Goal: Check status: Check status

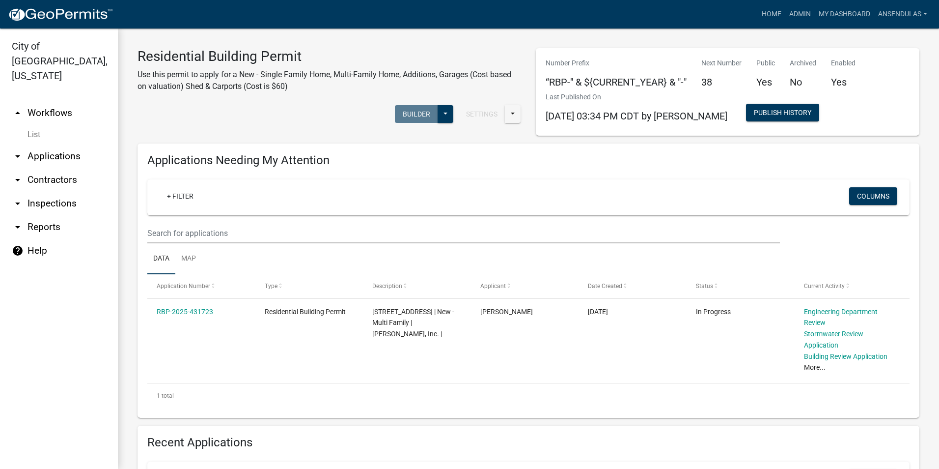
scroll to position [639, 0]
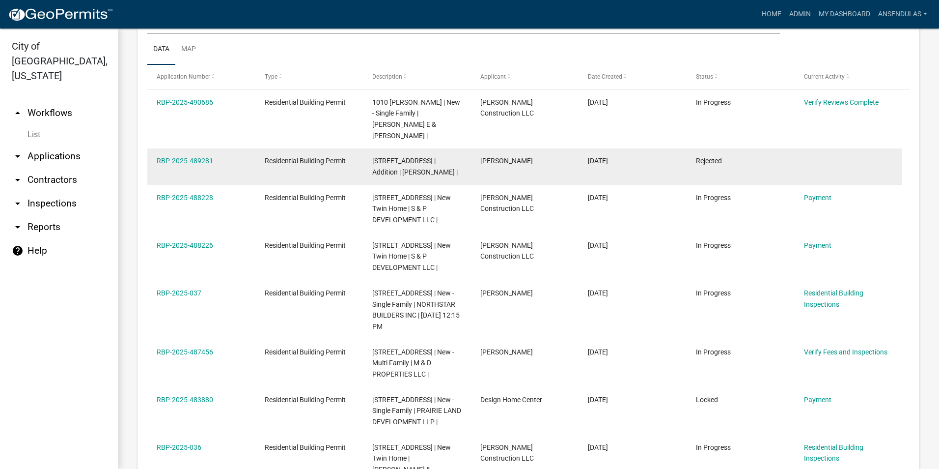
scroll to position [540, 0]
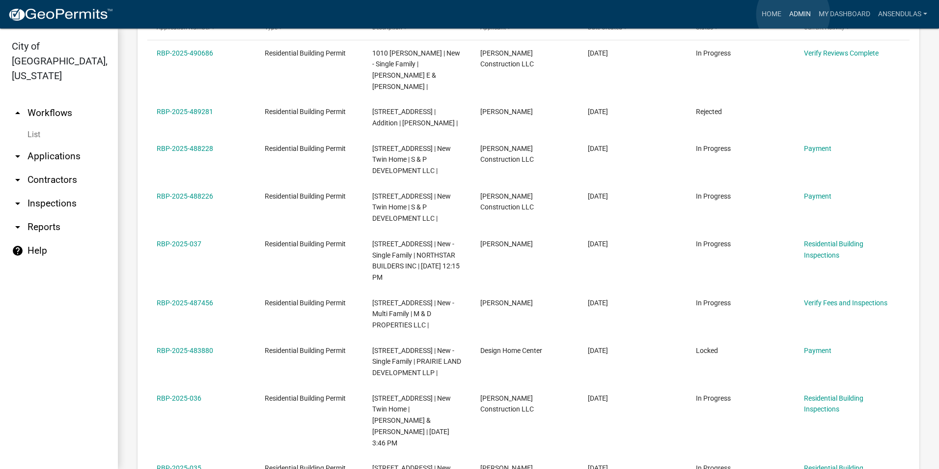
click at [794, 14] on link "Admin" at bounding box center [800, 14] width 29 height 19
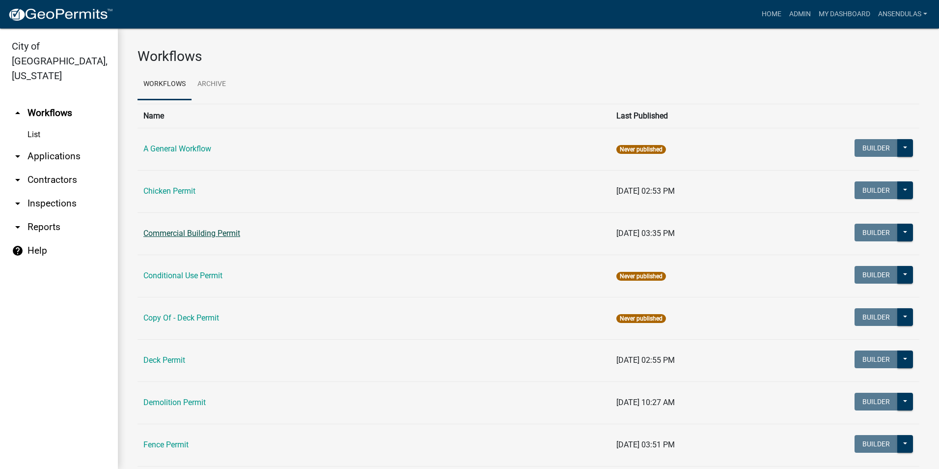
click at [186, 232] on link "Commercial Building Permit" at bounding box center [191, 232] width 97 height 9
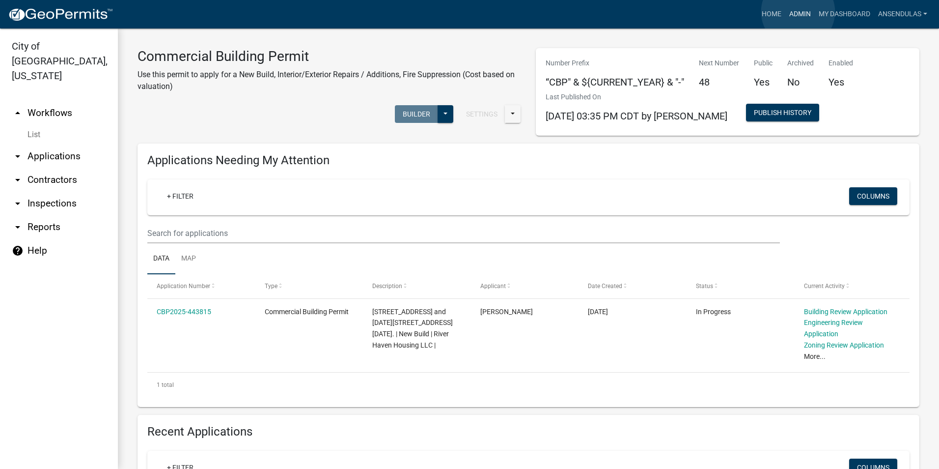
click at [798, 12] on link "Admin" at bounding box center [800, 14] width 29 height 19
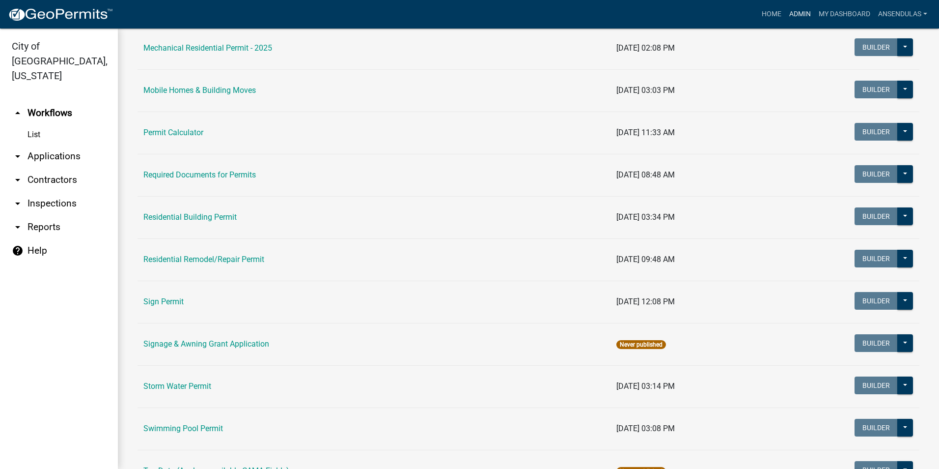
scroll to position [639, 0]
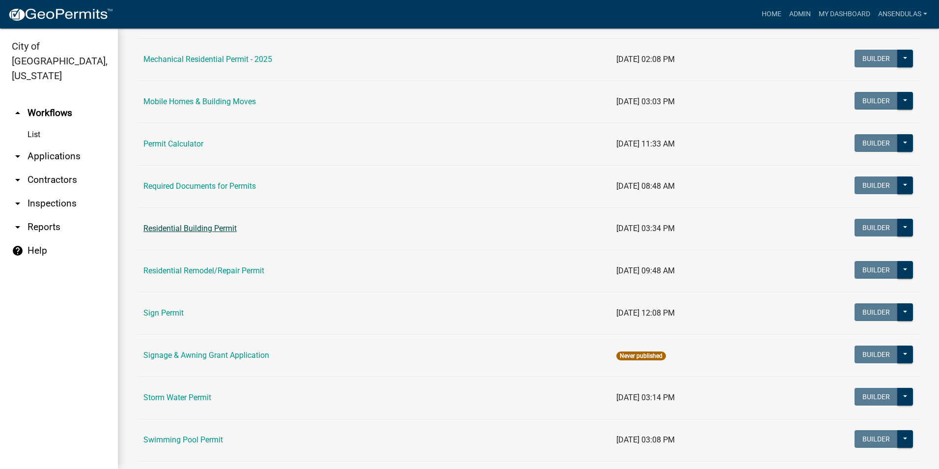
click at [178, 228] on link "Residential Building Permit" at bounding box center [189, 228] width 93 height 9
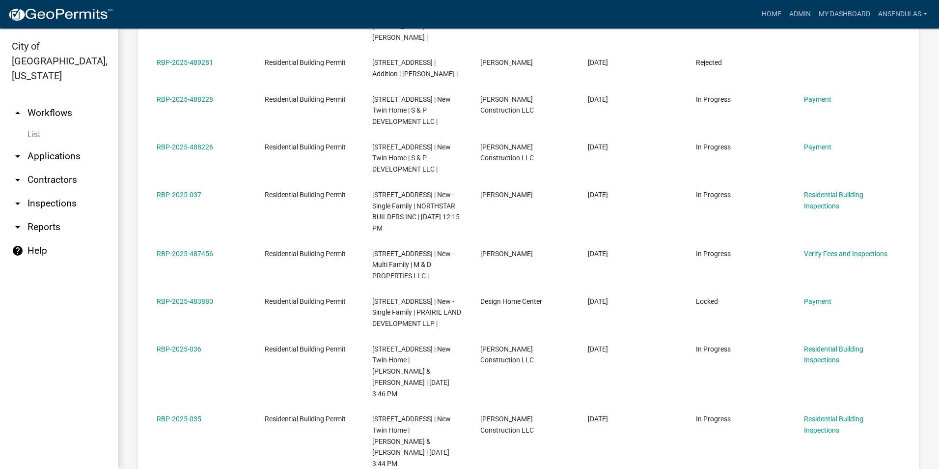
scroll to position [639, 0]
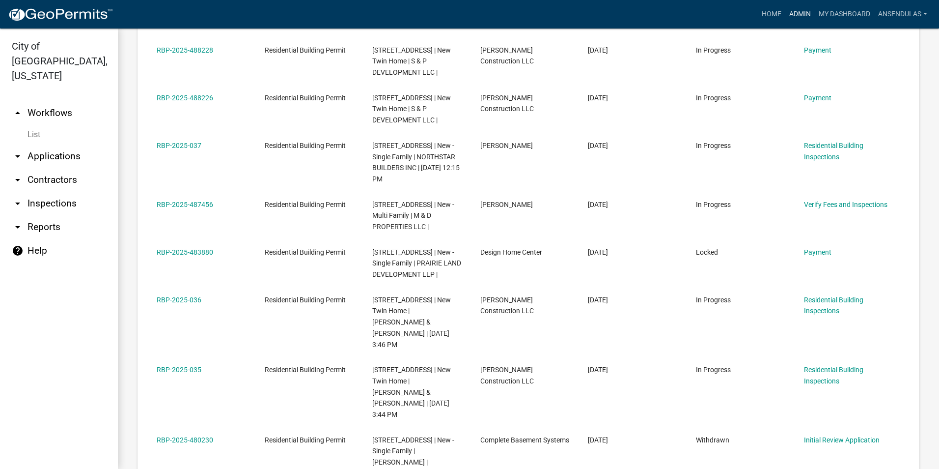
click at [793, 13] on link "Admin" at bounding box center [800, 14] width 29 height 19
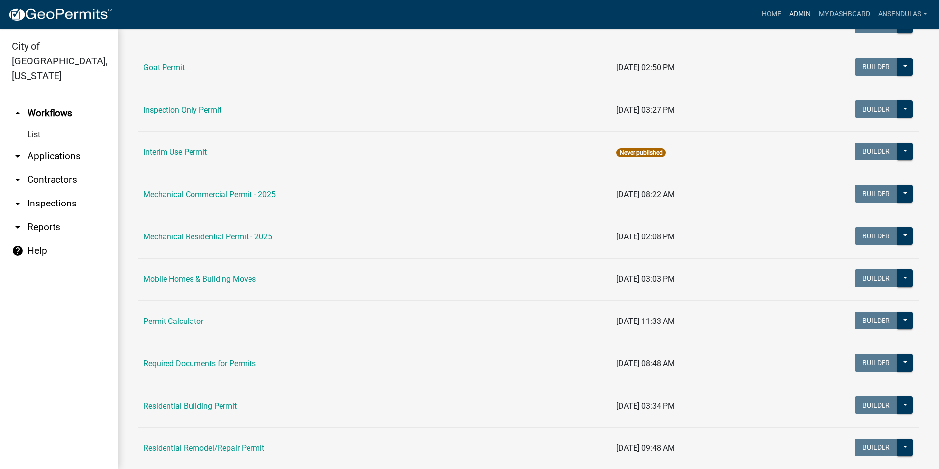
scroll to position [491, 0]
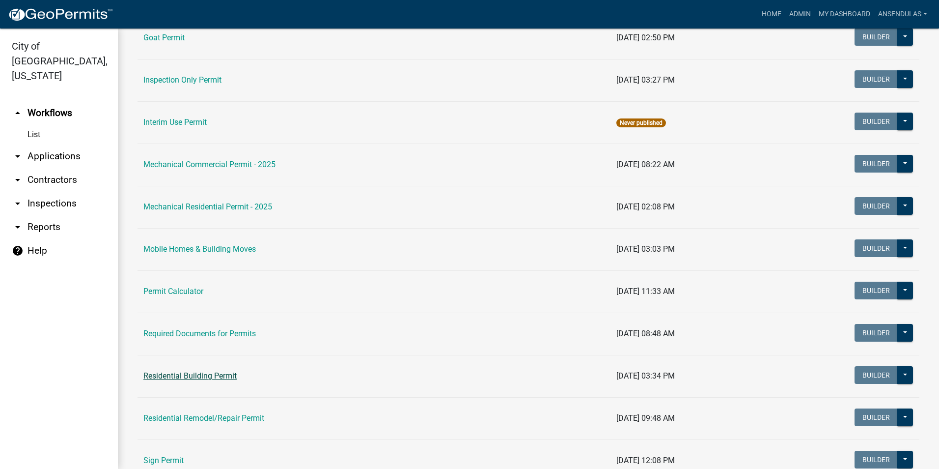
click at [180, 374] on link "Residential Building Permit" at bounding box center [189, 375] width 93 height 9
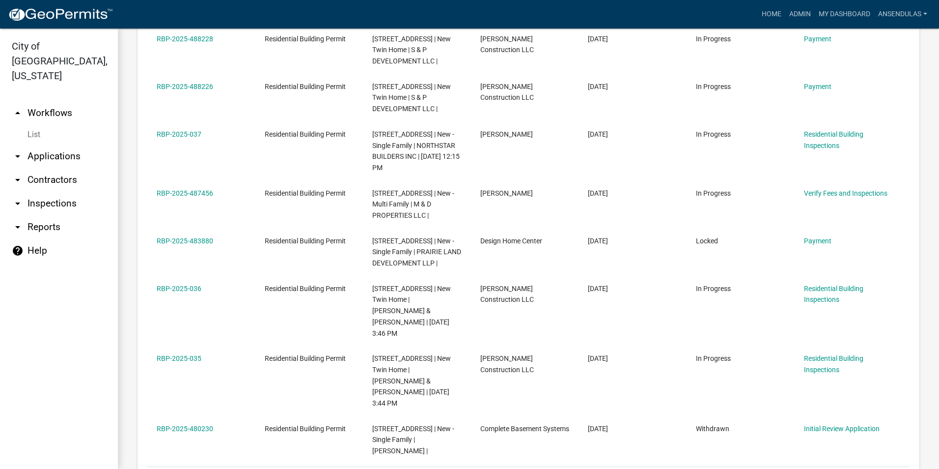
scroll to position [639, 0]
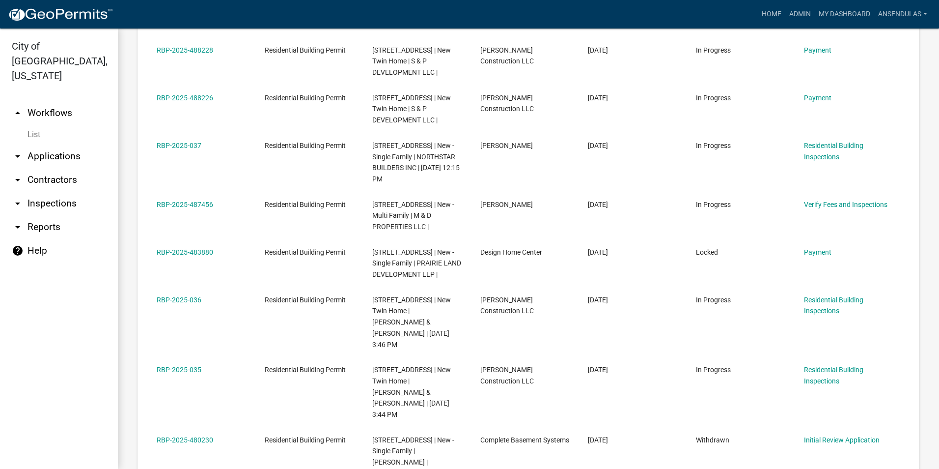
drag, startPoint x: 138, startPoint y: 288, endPoint x: 134, endPoint y: 293, distance: 6.3
click at [134, 293] on div "Recent Applications + Filter Columns Data Map Application Number Type Descripti…" at bounding box center [528, 170] width 797 height 767
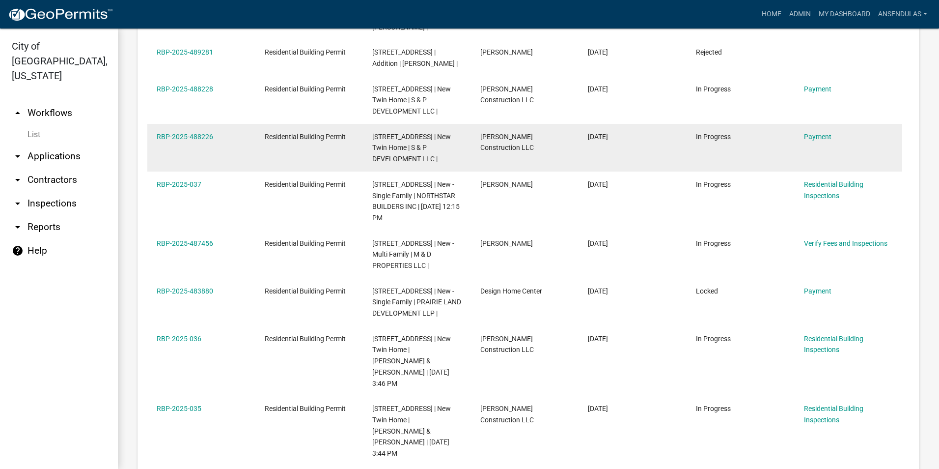
scroll to position [540, 0]
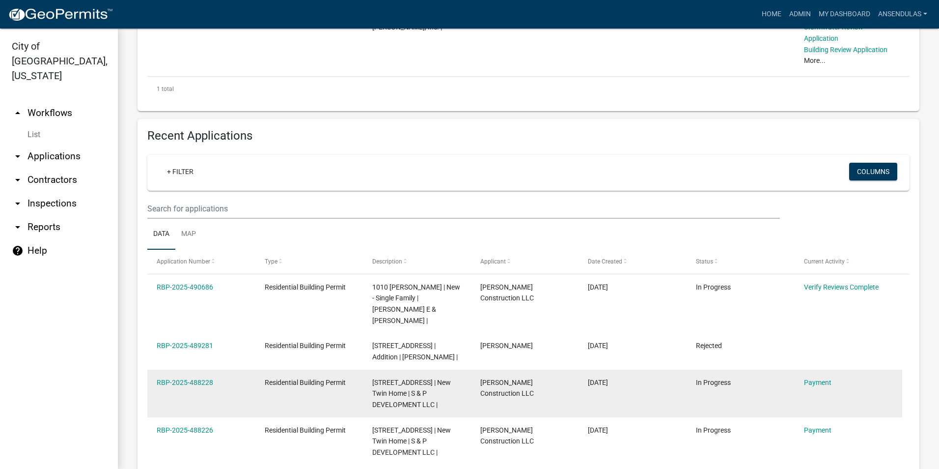
scroll to position [491, 0]
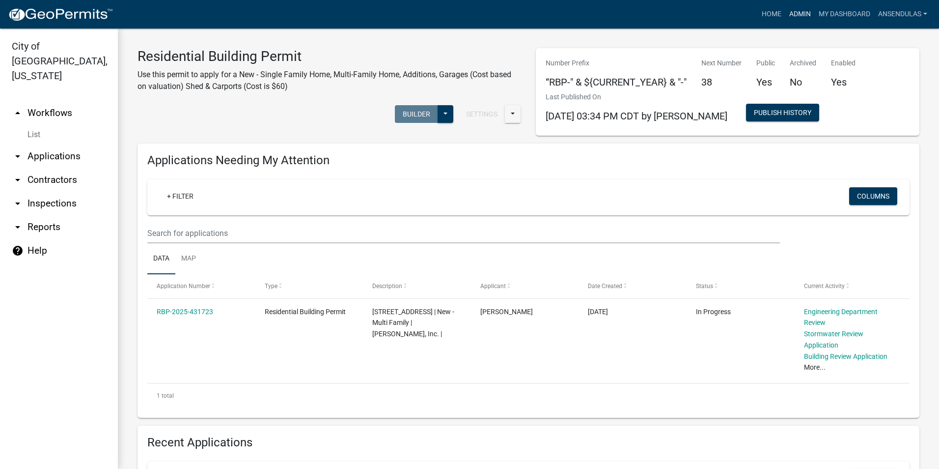
click at [795, 13] on link "Admin" at bounding box center [800, 14] width 29 height 19
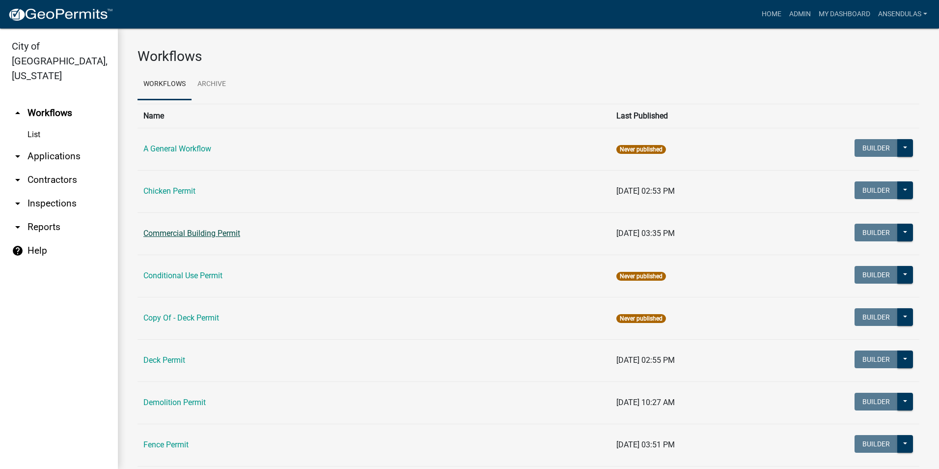
click at [182, 232] on link "Commercial Building Permit" at bounding box center [191, 232] width 97 height 9
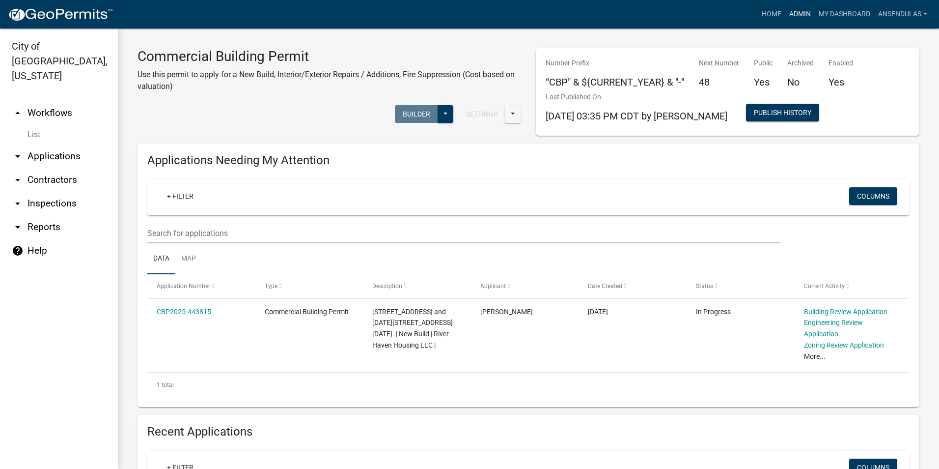
click at [795, 12] on link "Admin" at bounding box center [800, 14] width 29 height 19
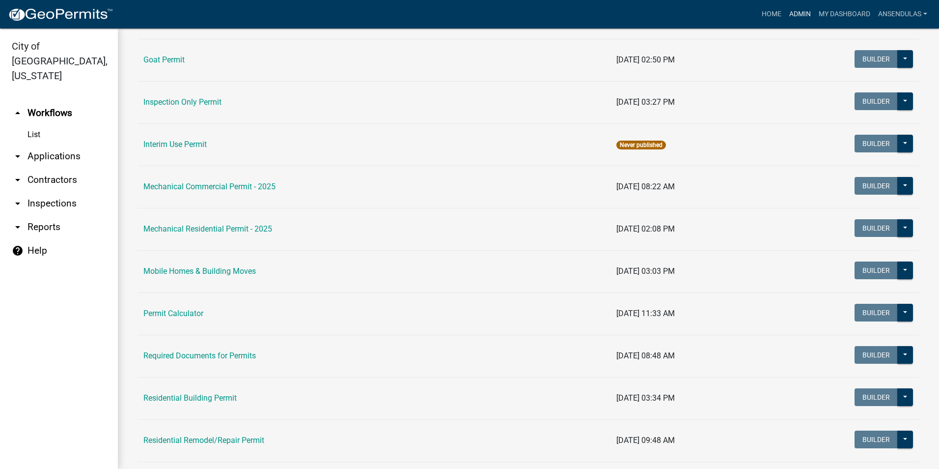
scroll to position [491, 0]
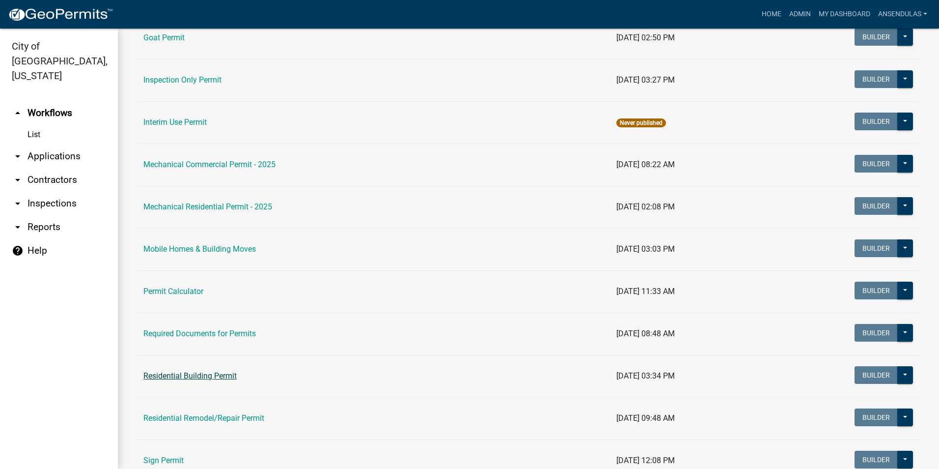
click at [201, 376] on link "Residential Building Permit" at bounding box center [189, 375] width 93 height 9
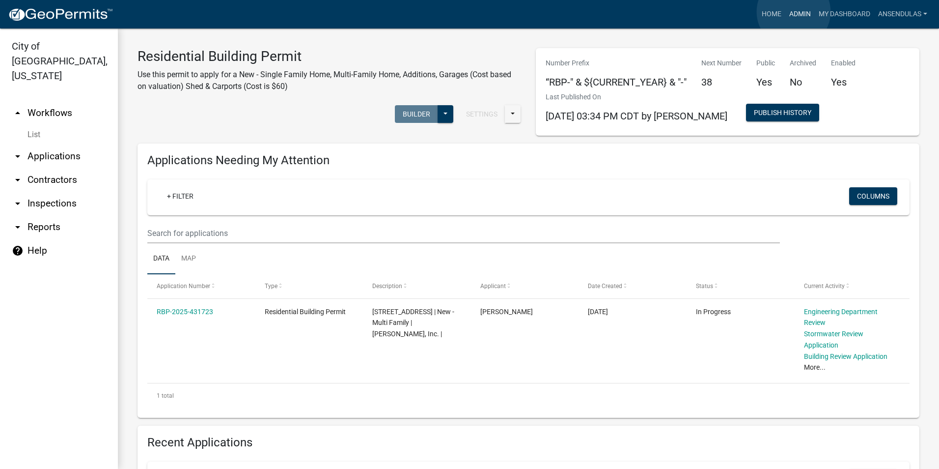
click at [794, 12] on link "Admin" at bounding box center [800, 14] width 29 height 19
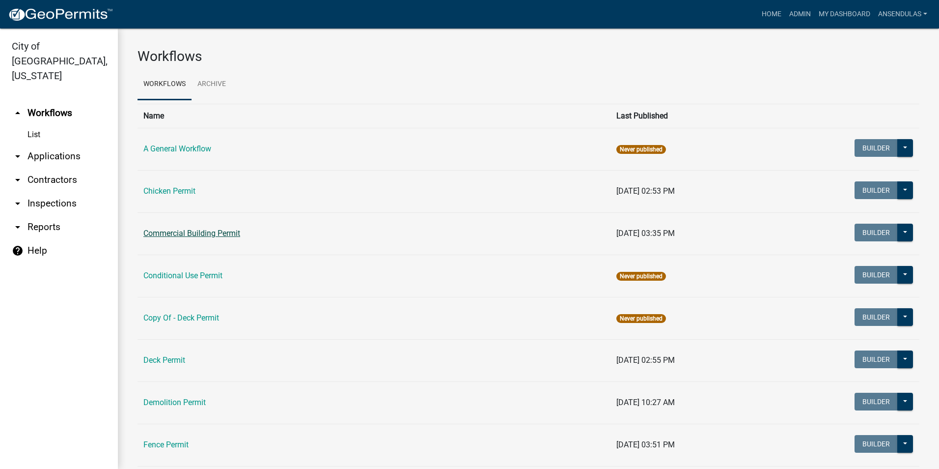
click at [215, 232] on link "Commercial Building Permit" at bounding box center [191, 232] width 97 height 9
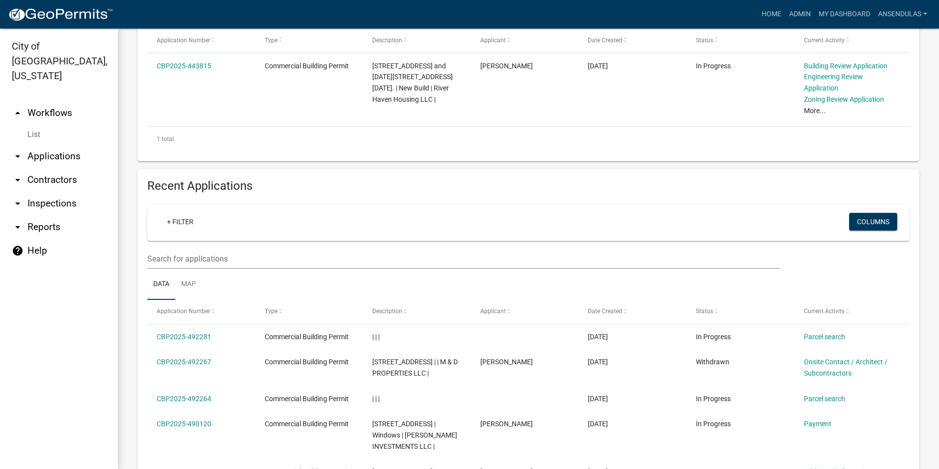
scroll to position [295, 0]
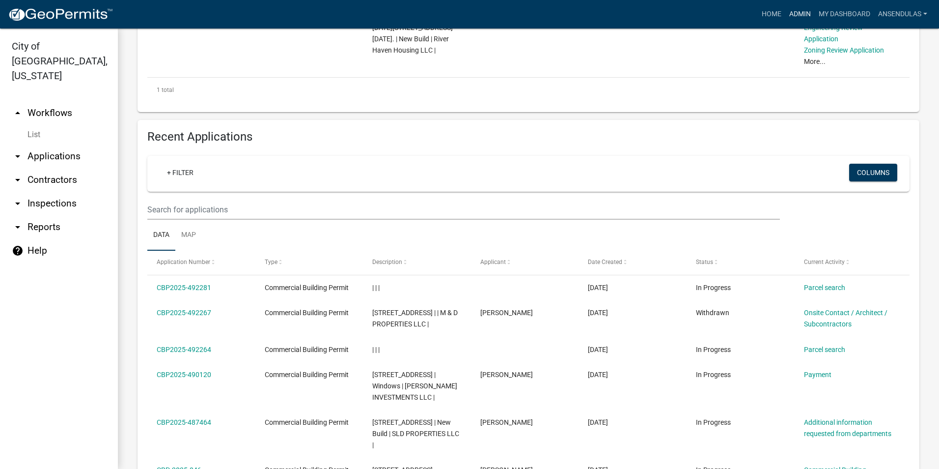
click at [790, 13] on link "Admin" at bounding box center [800, 14] width 29 height 19
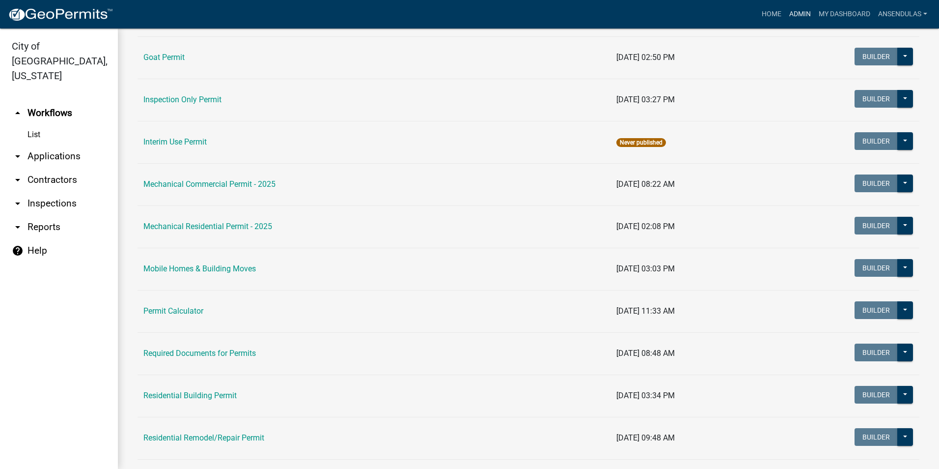
scroll to position [491, 0]
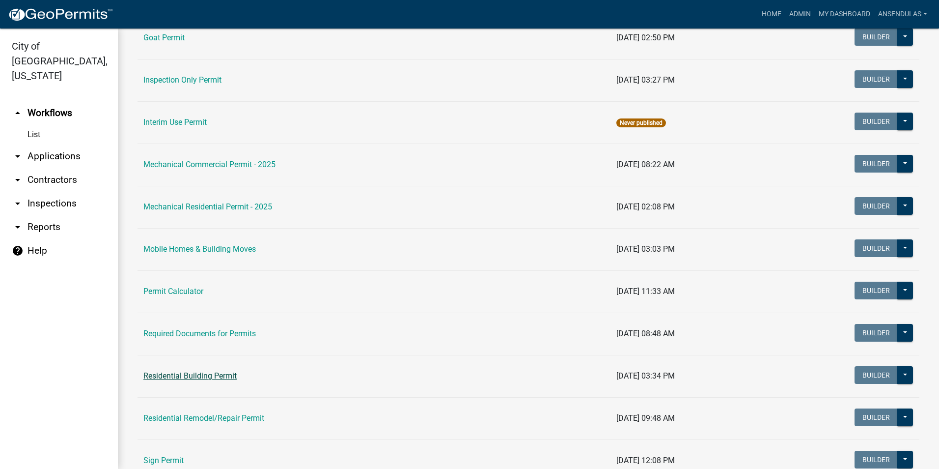
click at [197, 379] on link "Residential Building Permit" at bounding box center [189, 375] width 93 height 9
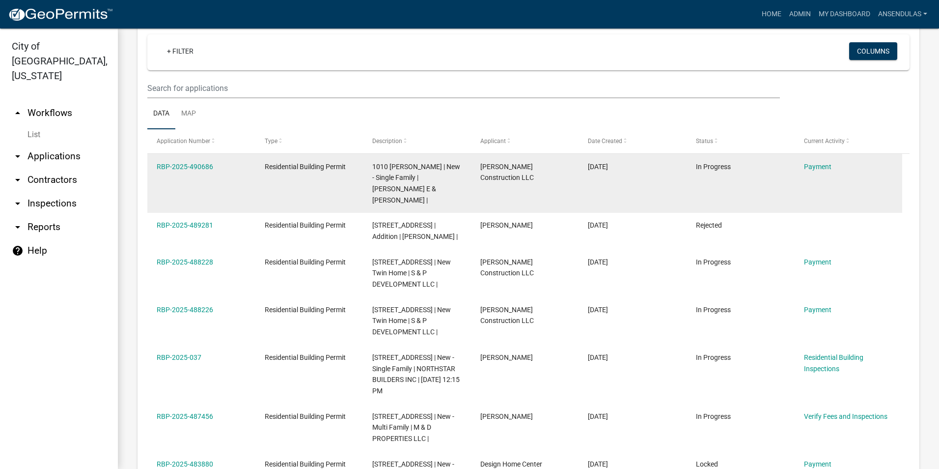
scroll to position [442, 0]
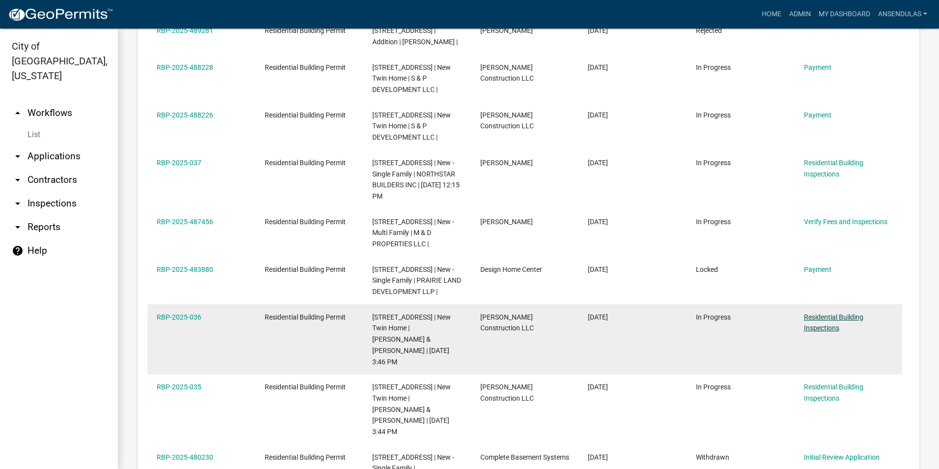
scroll to position [639, 0]
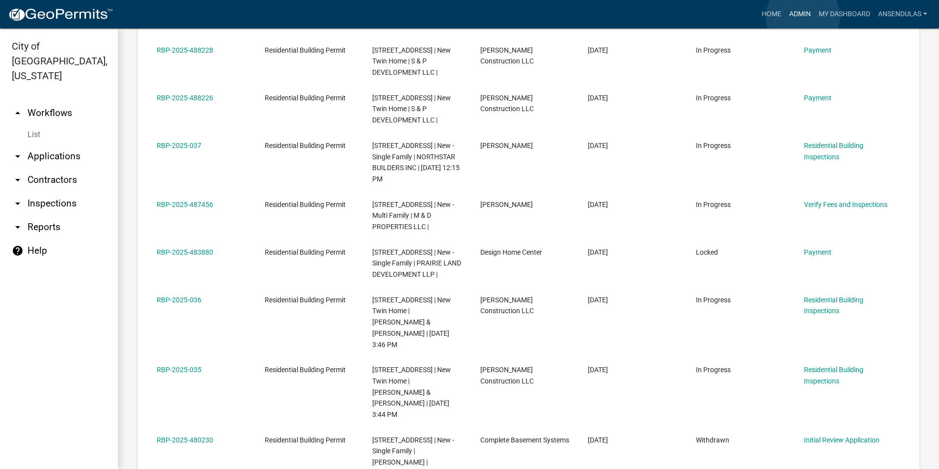
click at [803, 17] on link "Admin" at bounding box center [800, 14] width 29 height 19
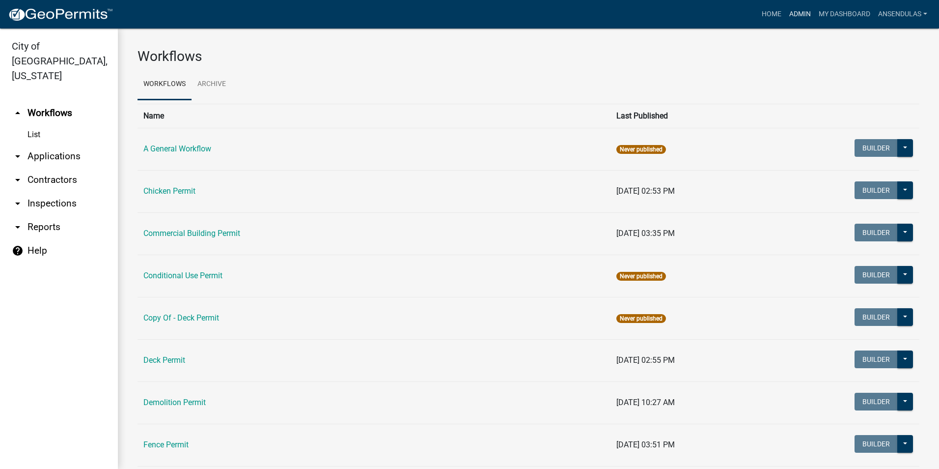
scroll to position [49, 0]
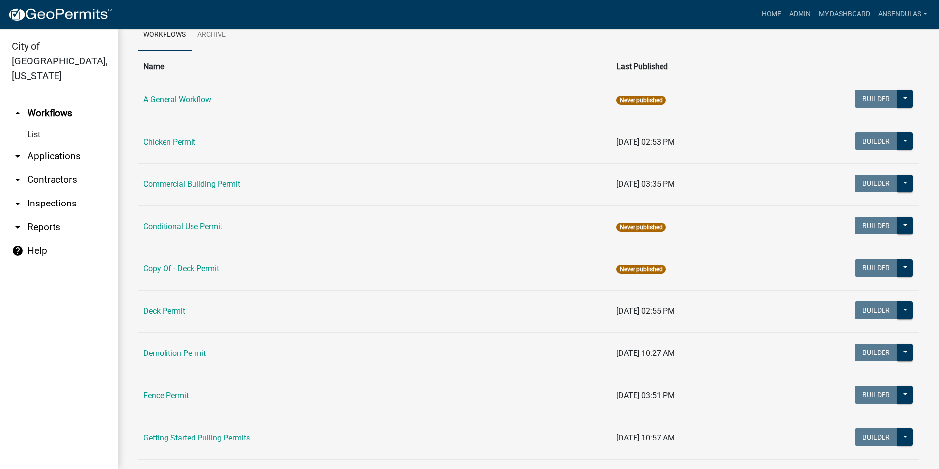
click at [196, 174] on td "Commercial Building Permit" at bounding box center [374, 184] width 473 height 42
click at [197, 181] on link "Commercial Building Permit" at bounding box center [191, 183] width 97 height 9
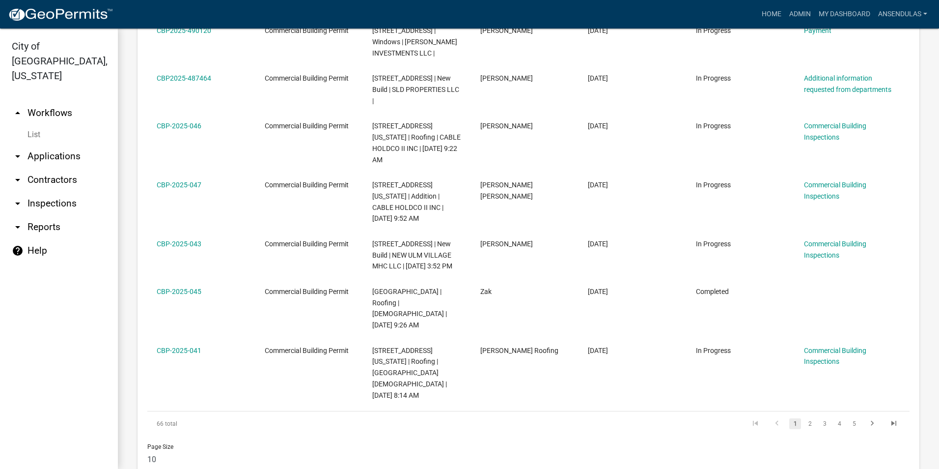
scroll to position [654, 0]
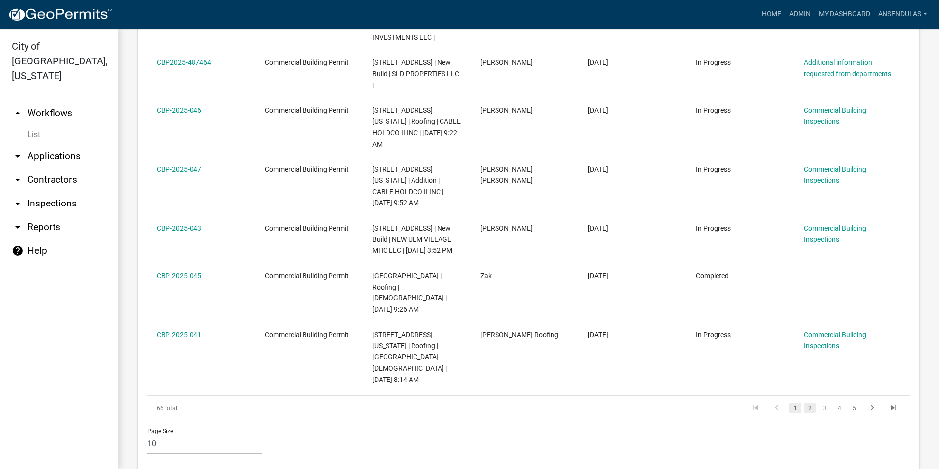
click at [804, 402] on link "2" at bounding box center [810, 407] width 12 height 11
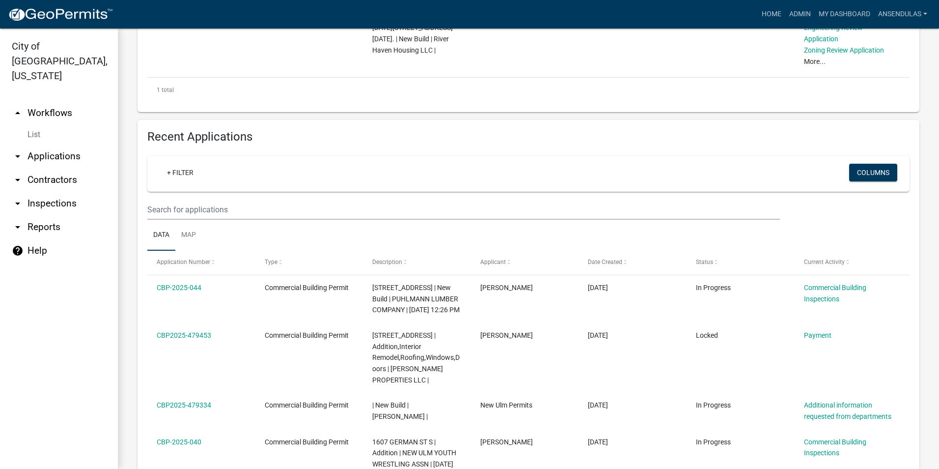
scroll to position [733, 0]
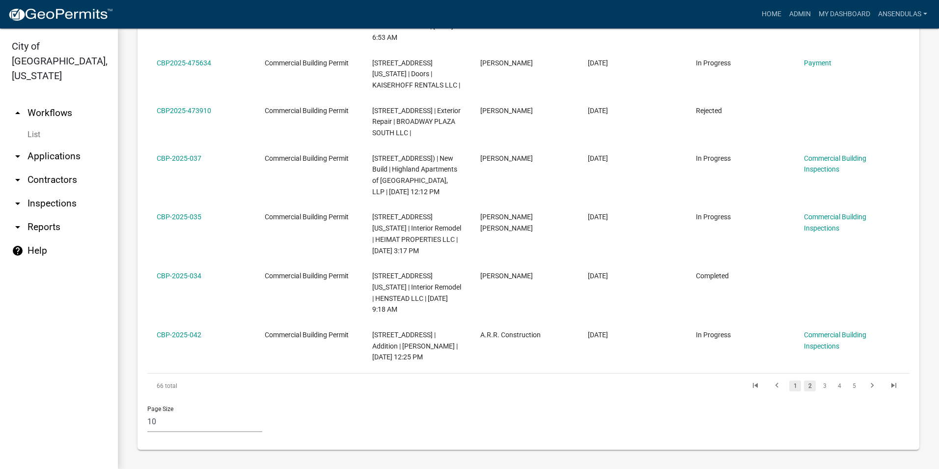
click at [790, 383] on link "1" at bounding box center [796, 385] width 12 height 11
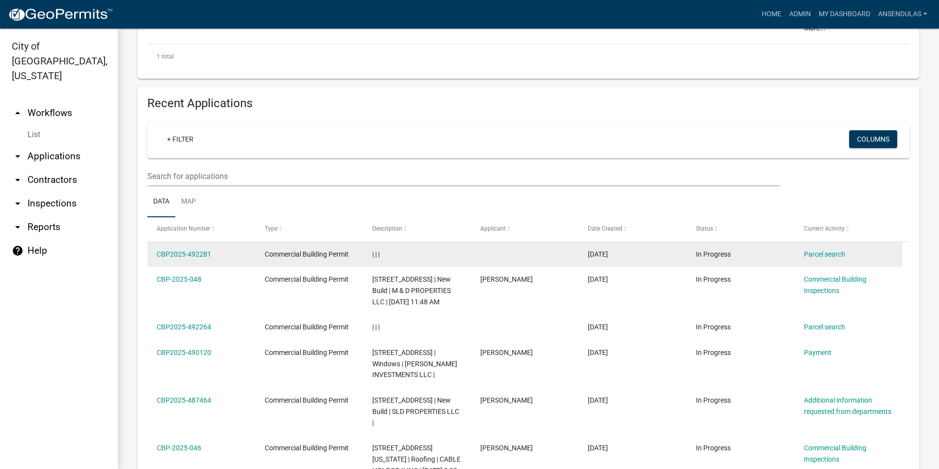
scroll to position [344, 0]
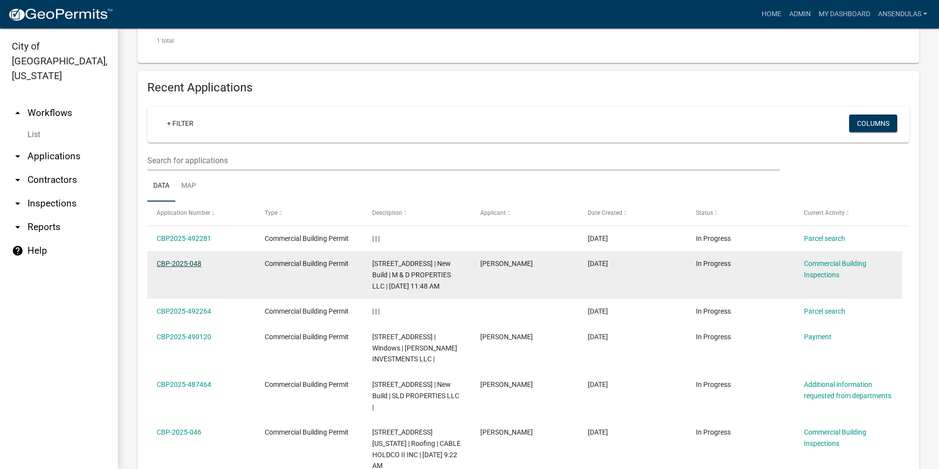
click at [189, 263] on link "CBP-2025-048" at bounding box center [179, 263] width 45 height 8
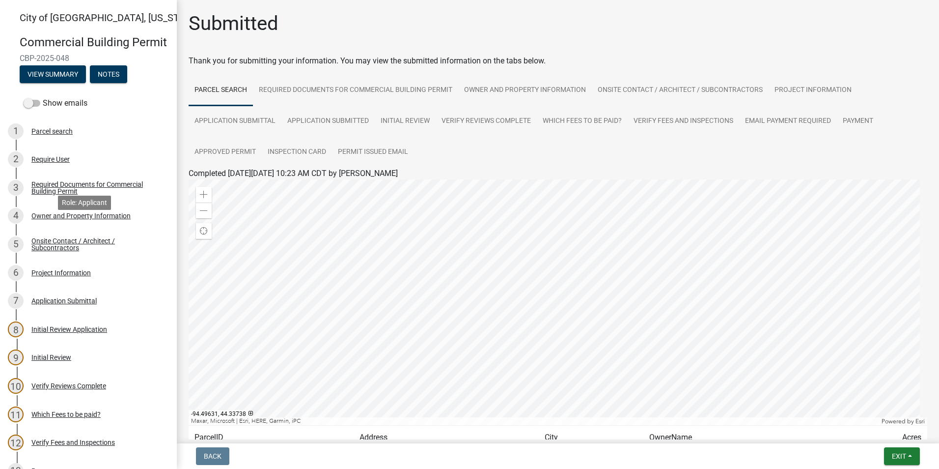
click at [69, 219] on div "Owner and Property Information" at bounding box center [80, 215] width 99 height 7
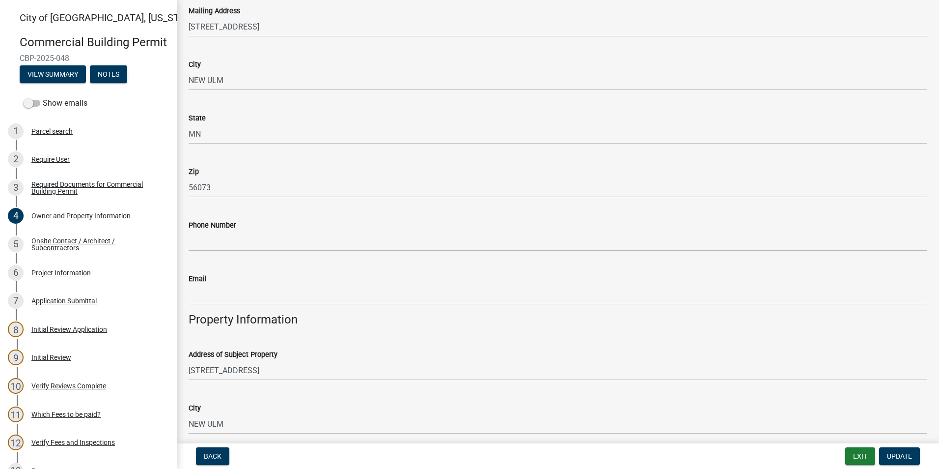
scroll to position [197, 0]
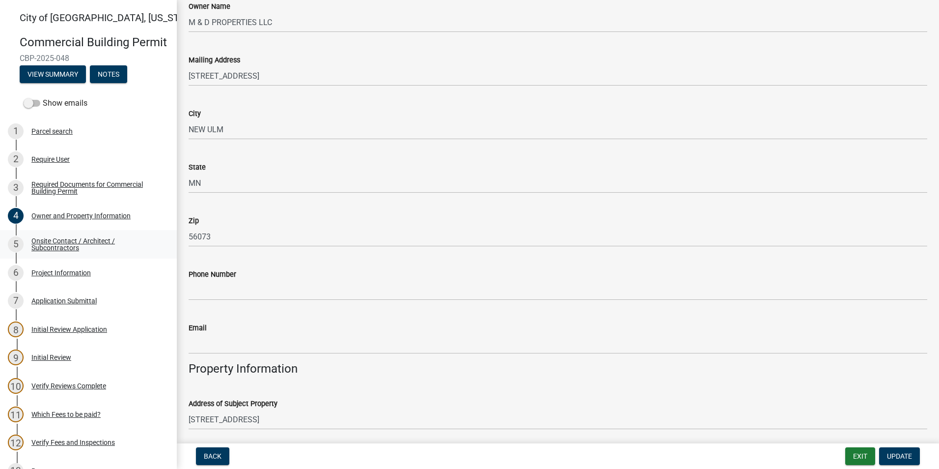
click at [76, 251] on div "Onsite Contact / Architect / Subcontractors" at bounding box center [96, 244] width 130 height 14
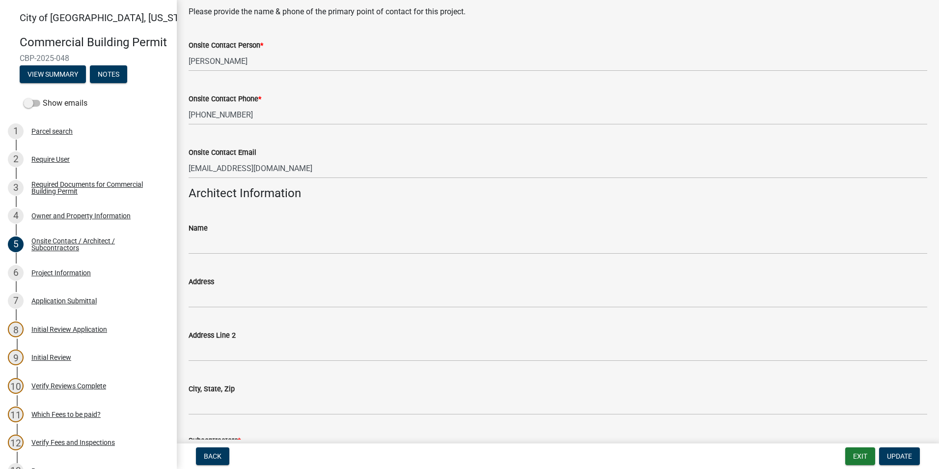
scroll to position [0, 0]
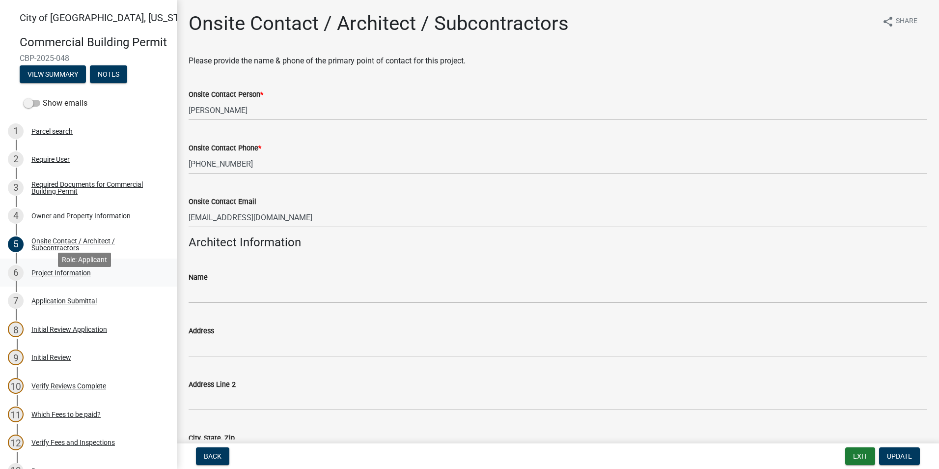
click at [105, 277] on link "6 Project Information" at bounding box center [88, 272] width 177 height 28
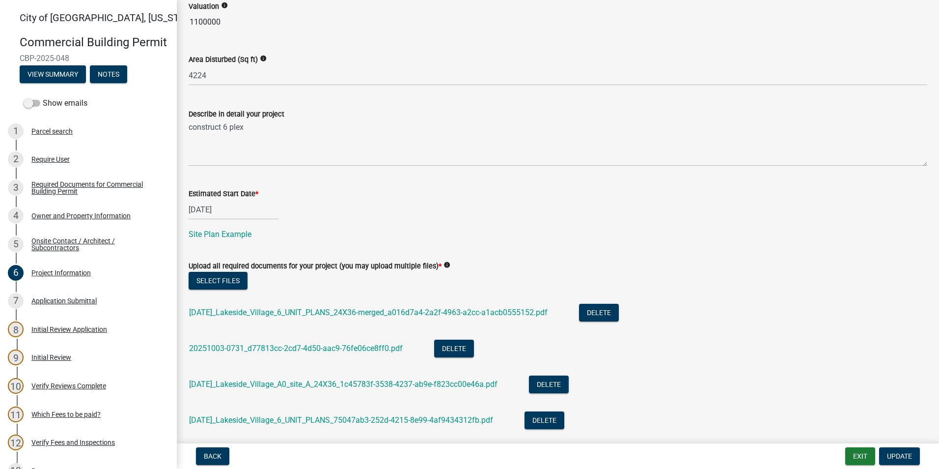
scroll to position [481, 0]
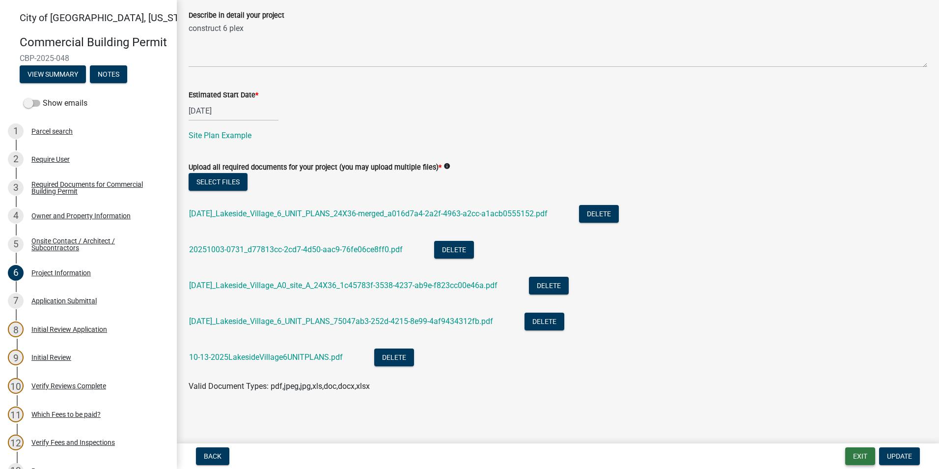
click at [867, 459] on button "Exit" at bounding box center [861, 456] width 30 height 18
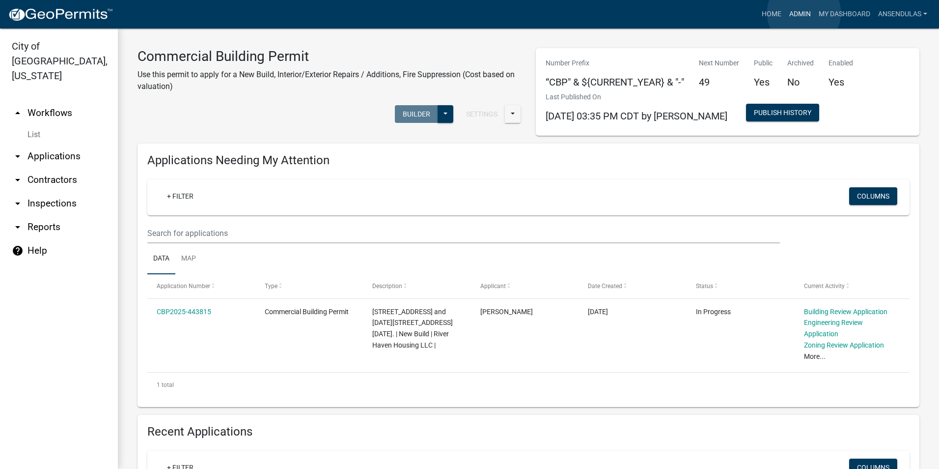
click at [804, 13] on link "Admin" at bounding box center [800, 14] width 29 height 19
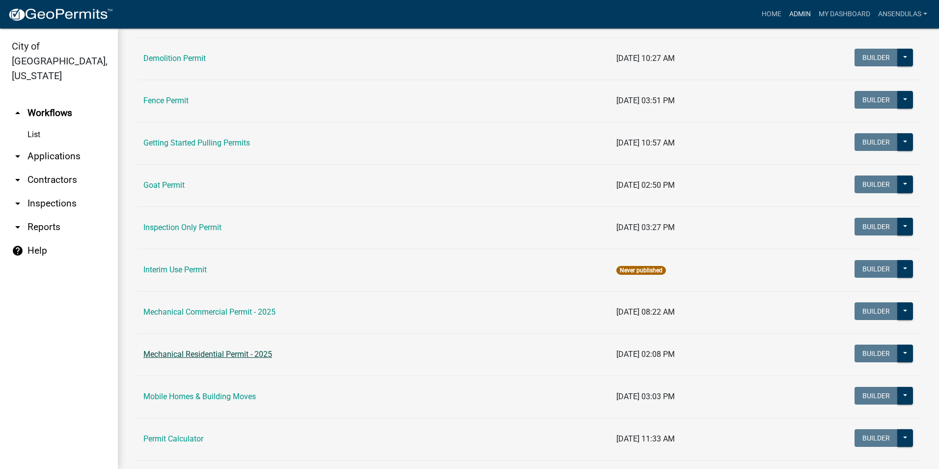
scroll to position [491, 0]
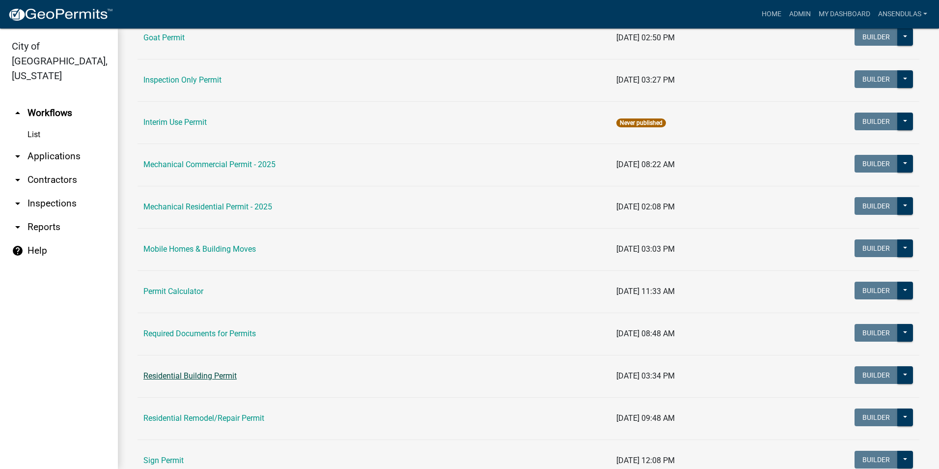
click at [199, 373] on link "Residential Building Permit" at bounding box center [189, 375] width 93 height 9
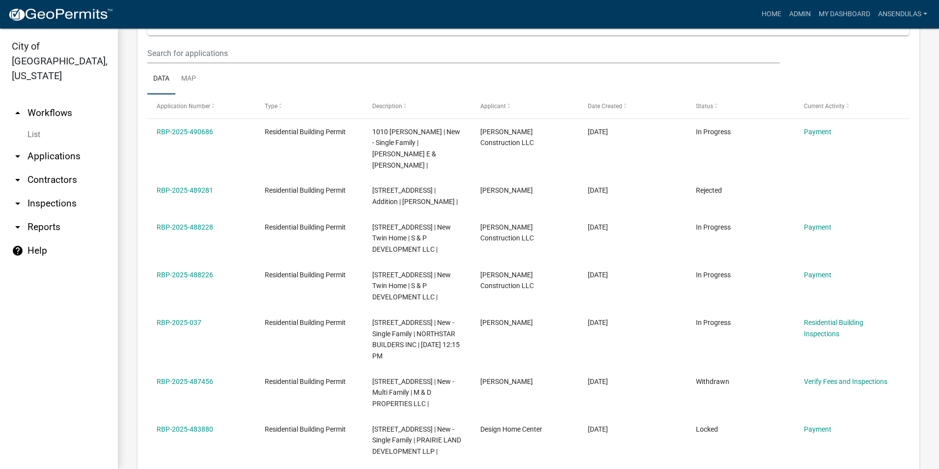
scroll to position [491, 0]
